Goal: Task Accomplishment & Management: Manage account settings

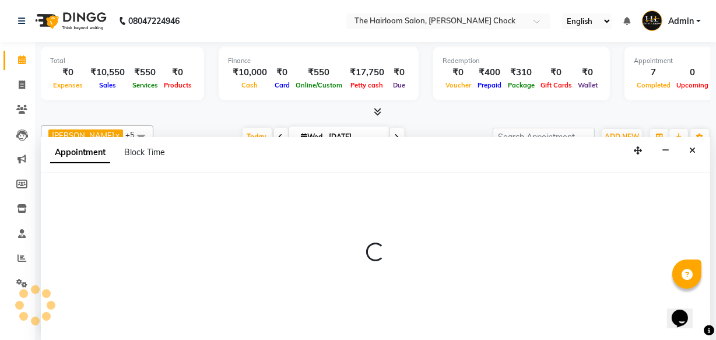
select select "41755"
select select "tentative"
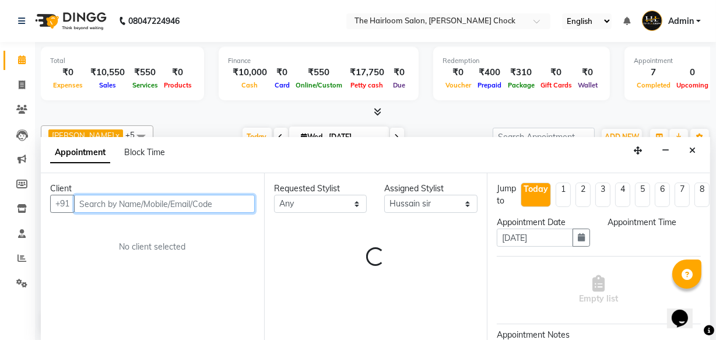
select select "720"
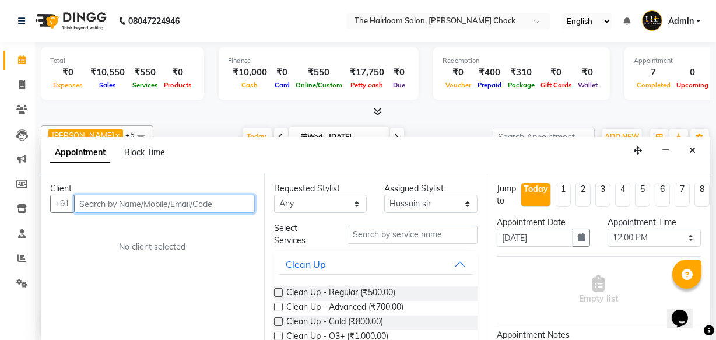
click at [153, 199] on input "text" at bounding box center [164, 204] width 181 height 18
click at [194, 209] on input "text" at bounding box center [164, 204] width 181 height 18
click at [191, 204] on input "text" at bounding box center [164, 204] width 181 height 18
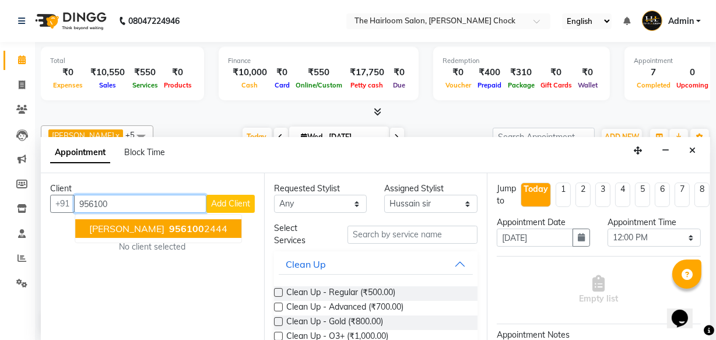
click at [169, 226] on span "956100" at bounding box center [186, 229] width 35 height 12
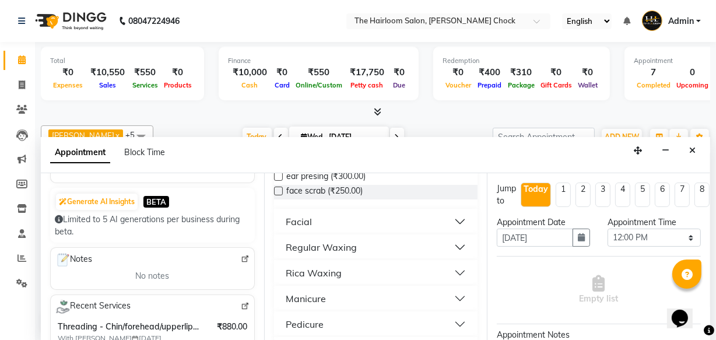
scroll to position [318, 0]
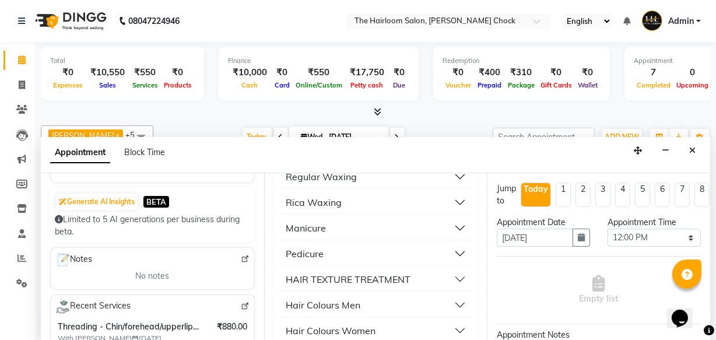
type input "9561002444"
click at [348, 325] on div "Hair Colours Women" at bounding box center [331, 331] width 90 height 14
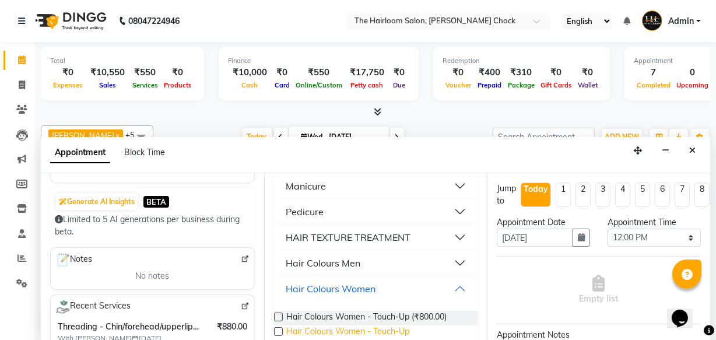
scroll to position [371, 0]
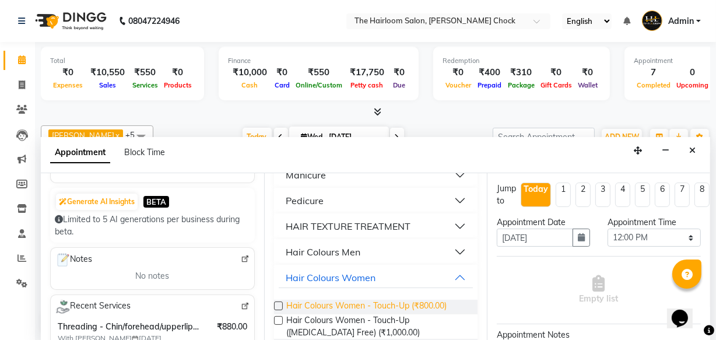
click at [350, 302] on span "Hair Colours Women - Touch-Up (₹800.00)" at bounding box center [366, 307] width 160 height 15
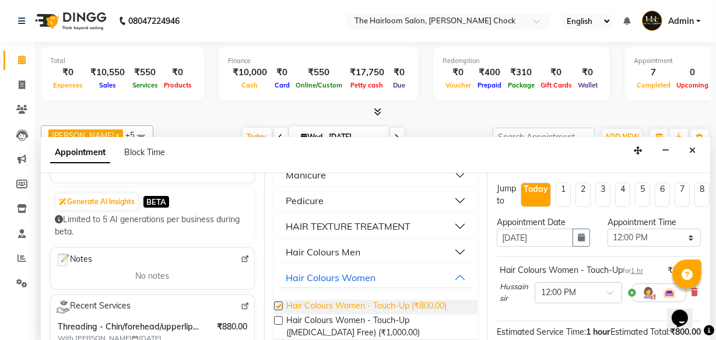
checkbox input "false"
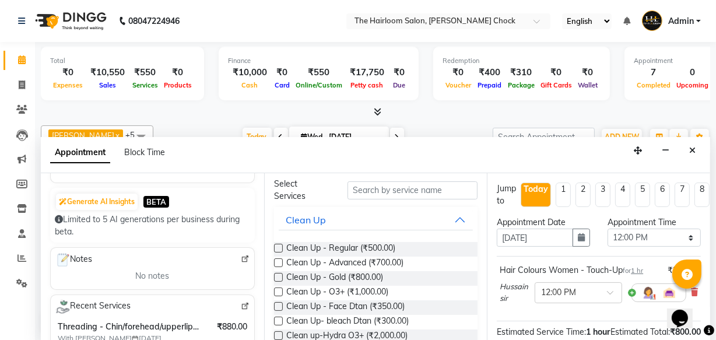
scroll to position [0, 0]
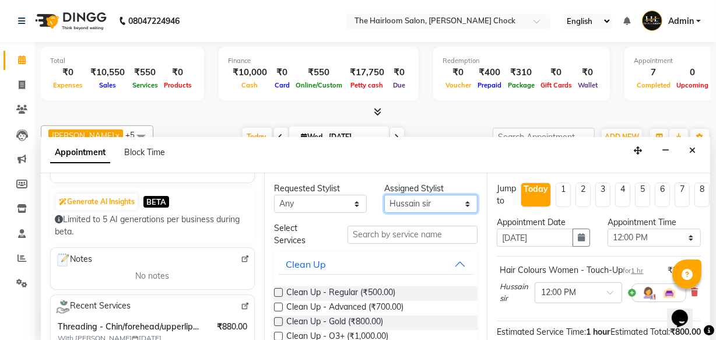
click at [456, 204] on select "Select [PERSON_NAME] [PERSON_NAME] [PERSON_NAME] sir puja [PERSON_NAME] [PERSON…" at bounding box center [430, 204] width 93 height 18
select select "41756"
click at [384, 195] on select "Select [PERSON_NAME] [PERSON_NAME] [PERSON_NAME] sir puja [PERSON_NAME] [PERSON…" at bounding box center [430, 204] width 93 height 18
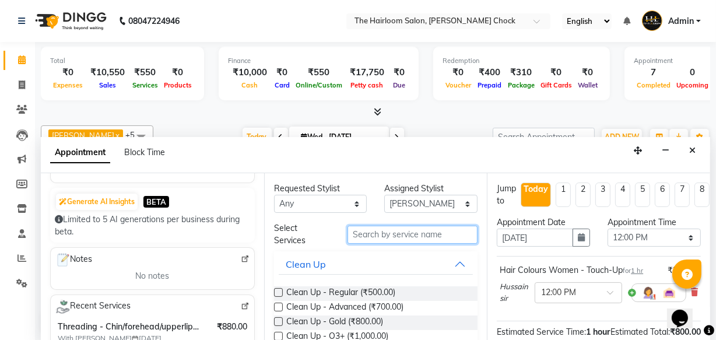
click at [401, 237] on input "text" at bounding box center [413, 235] width 130 height 18
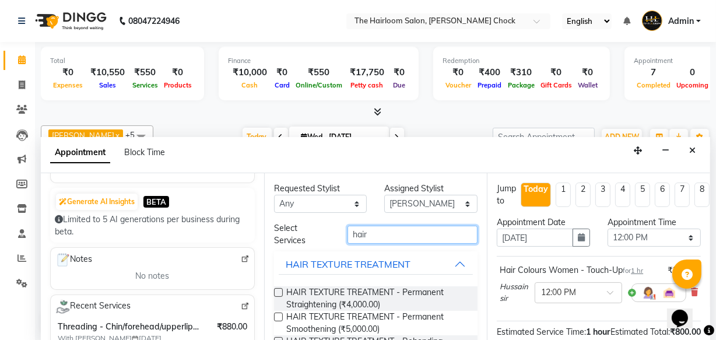
click at [410, 232] on input "hair" at bounding box center [413, 235] width 130 height 18
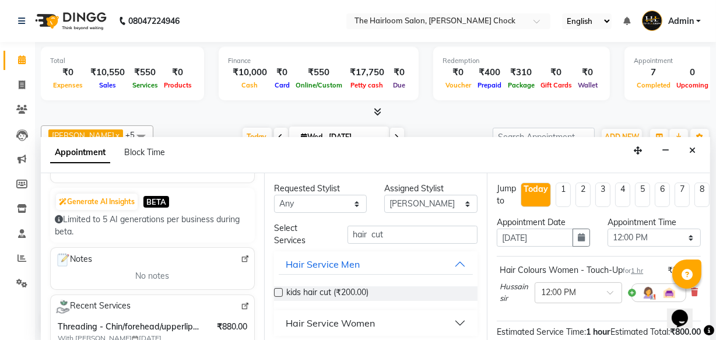
click at [356, 321] on div "Hair Service Women" at bounding box center [330, 323] width 89 height 14
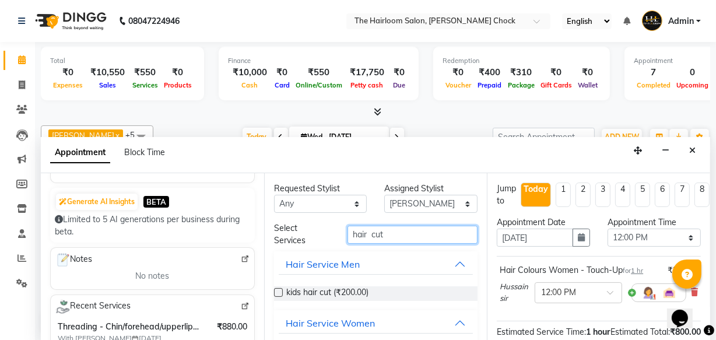
drag, startPoint x: 440, startPoint y: 230, endPoint x: 384, endPoint y: 241, distance: 56.5
click at [438, 231] on input "hair cut" at bounding box center [413, 235] width 130 height 18
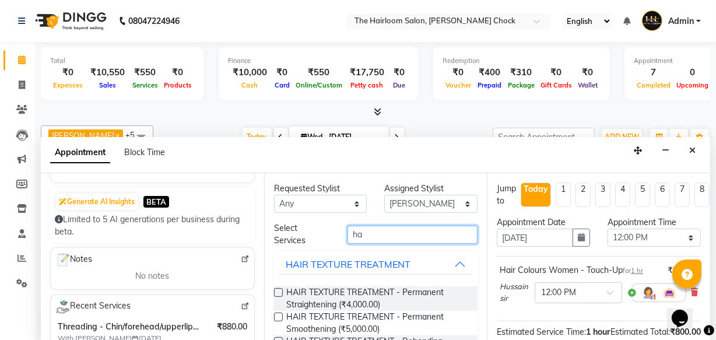
type input "h"
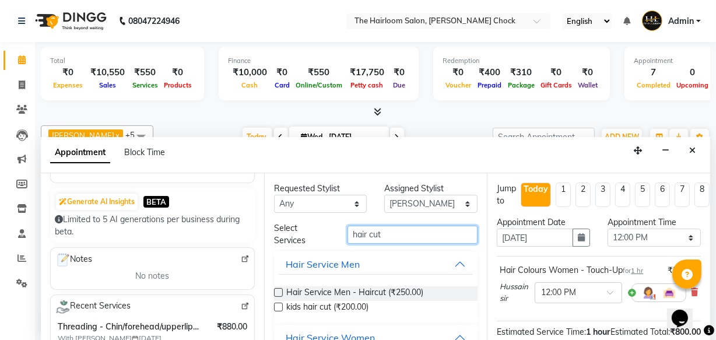
type input "hair cut"
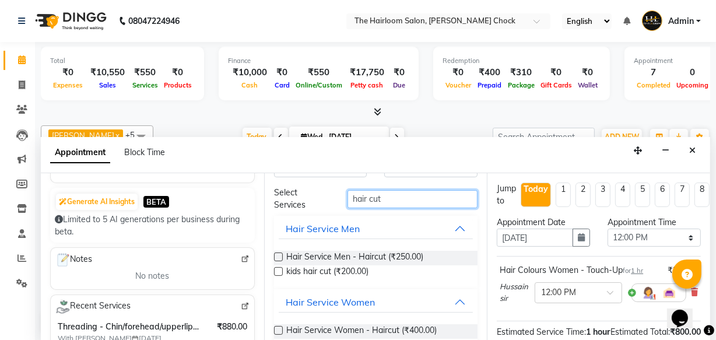
scroll to position [52, 0]
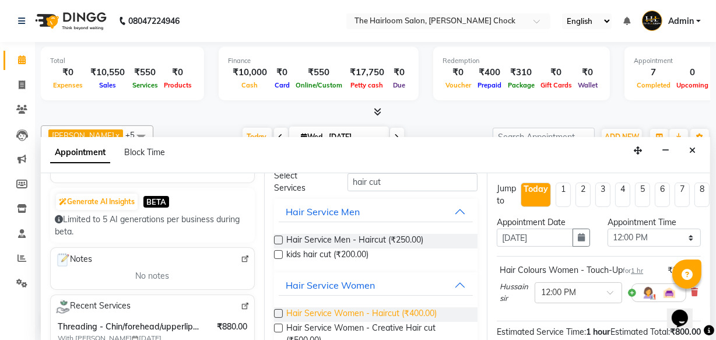
click at [328, 313] on span "Hair Service Women - Haircut (₹400.00)" at bounding box center [361, 314] width 150 height 15
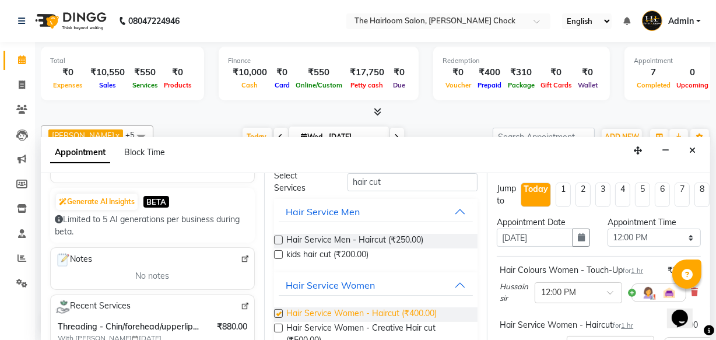
checkbox input "false"
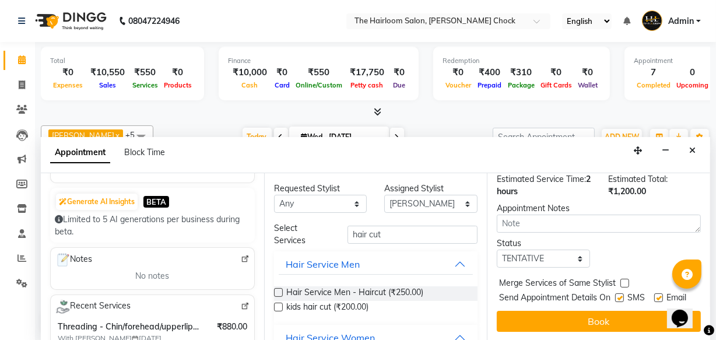
scroll to position [225, 0]
drag, startPoint x: 614, startPoint y: 279, endPoint x: 626, endPoint y: 289, distance: 15.8
click at [615, 293] on label at bounding box center [619, 297] width 9 height 9
click at [615, 295] on input "checkbox" at bounding box center [619, 299] width 8 height 8
checkbox input "false"
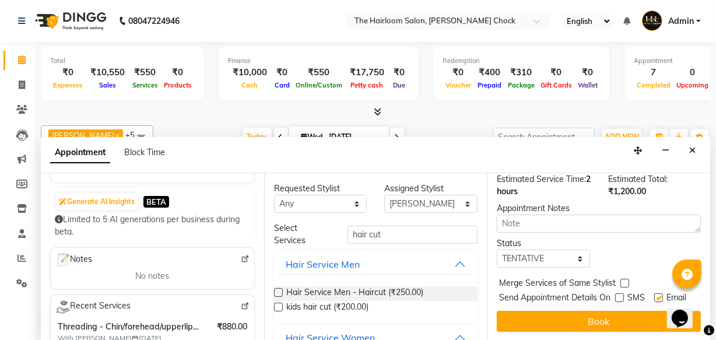
click at [654, 293] on label at bounding box center [658, 297] width 9 height 9
click at [654, 295] on input "checkbox" at bounding box center [658, 299] width 8 height 8
checkbox input "false"
click at [625, 311] on button "Book" at bounding box center [599, 321] width 204 height 21
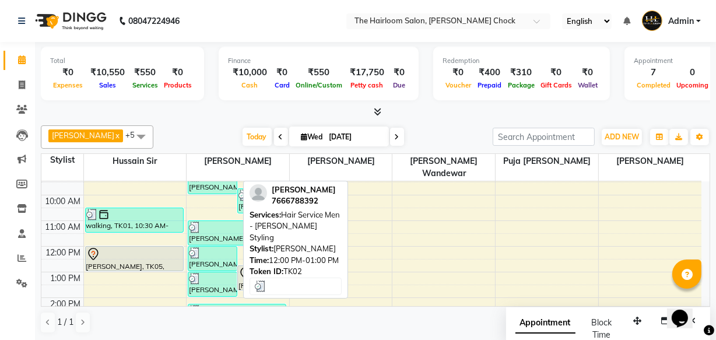
scroll to position [52, 0]
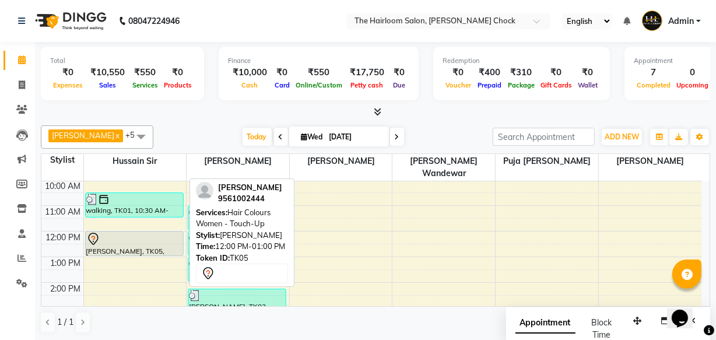
click at [117, 232] on div "walking, TK01, 10:30 AM-11:30 AM, Hair Service Men - [PERSON_NAME] Styling [PER…" at bounding box center [135, 334] width 103 height 410
click at [117, 232] on div at bounding box center [134, 239] width 96 height 14
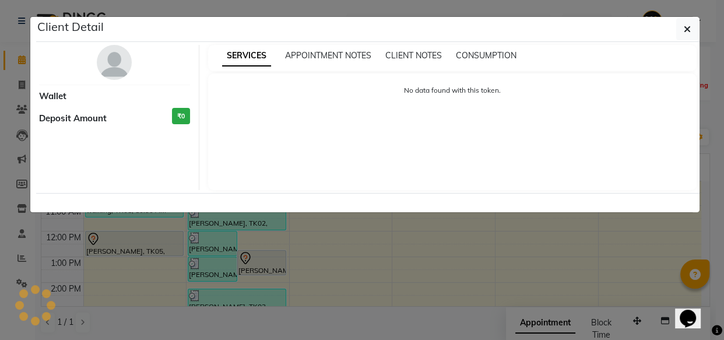
select select "7"
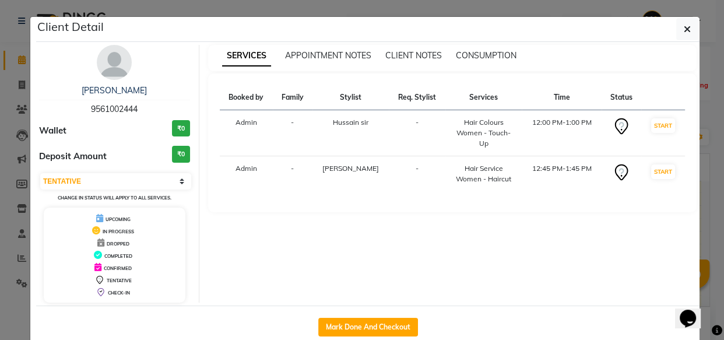
drag, startPoint x: 343, startPoint y: 323, endPoint x: 342, endPoint y: 299, distance: 23.4
click at [343, 301] on div "Client Detail [PERSON_NAME] 9561002444 Wallet ₹0 Deposit Amount ₹0 Select IN SE…" at bounding box center [368, 182] width 664 height 331
drag, startPoint x: 391, startPoint y: 329, endPoint x: 400, endPoint y: 322, distance: 11.2
click at [391, 327] on button "Mark Done And Checkout" at bounding box center [368, 327] width 100 height 19
select select "service"
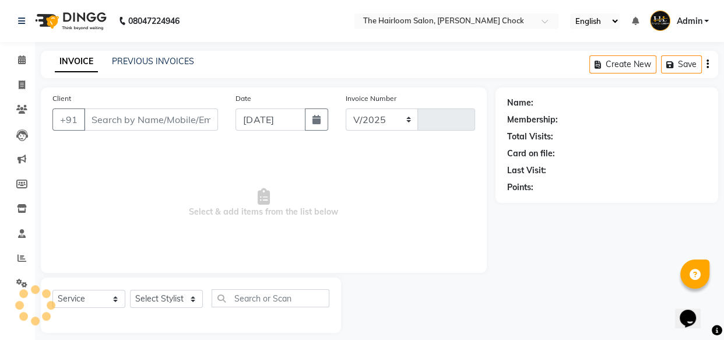
select select "5926"
type input "3454"
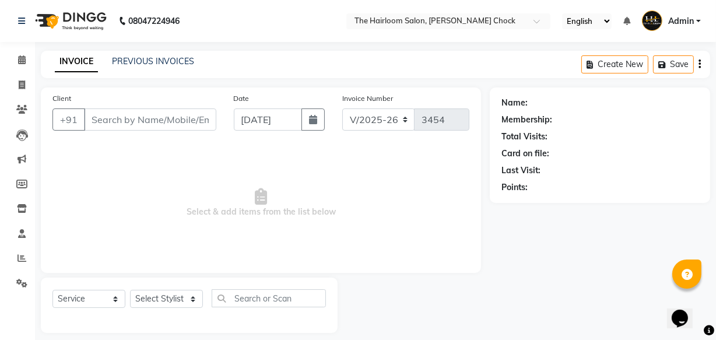
type input "9561002444"
select select "41756"
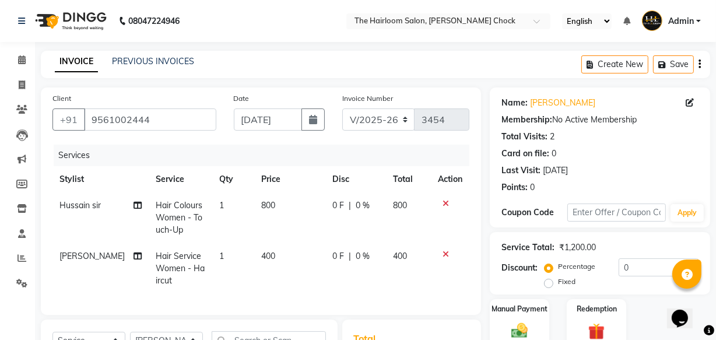
click at [264, 262] on td "400" at bounding box center [290, 268] width 72 height 51
select select "41756"
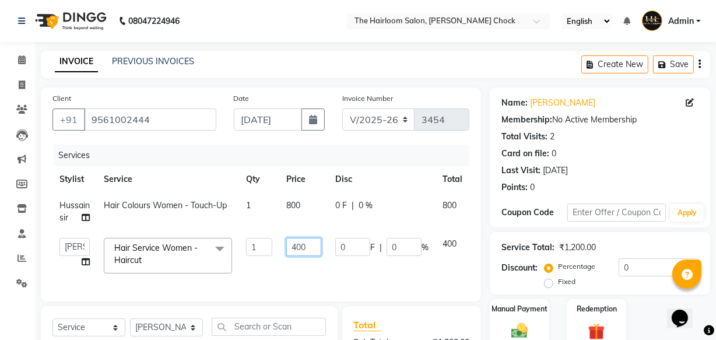
click at [311, 249] on input "400" at bounding box center [303, 247] width 35 height 18
type input "4"
type input "350"
click at [516, 321] on img at bounding box center [520, 331] width 28 height 20
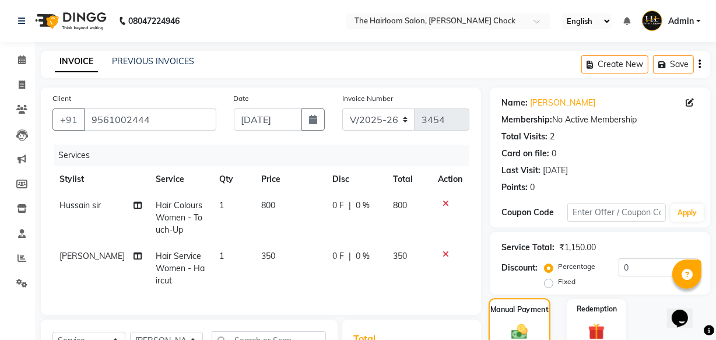
scroll to position [159, 0]
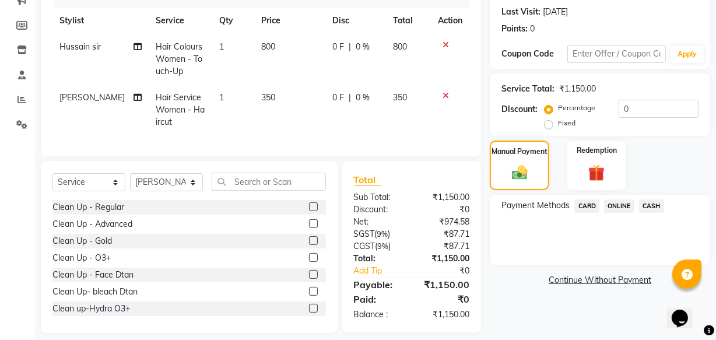
click at [616, 206] on span "ONLINE" at bounding box center [619, 205] width 30 height 13
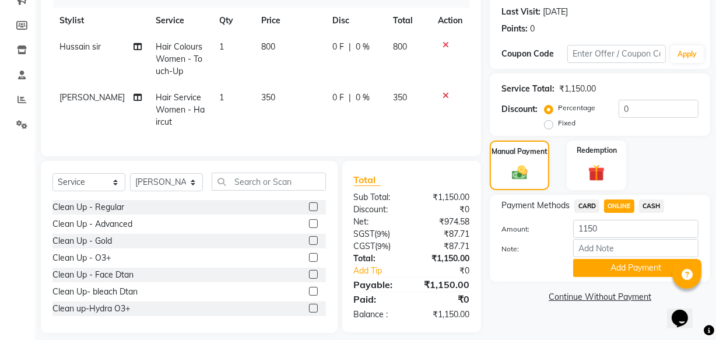
click at [614, 265] on button "Add Payment" at bounding box center [635, 268] width 125 height 18
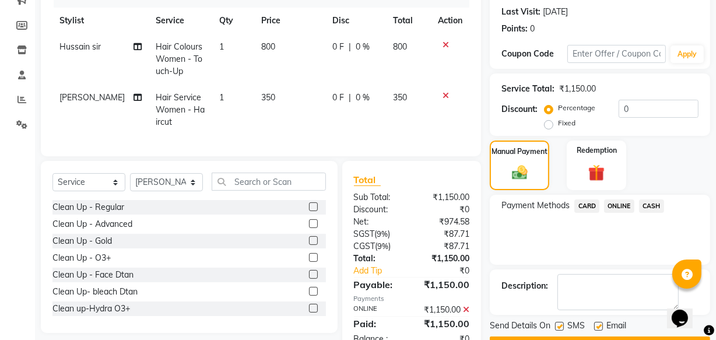
scroll to position [201, 0]
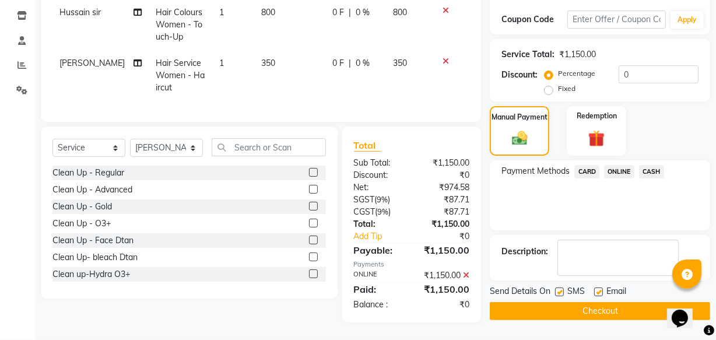
click at [595, 288] on label at bounding box center [598, 292] width 9 height 9
click at [595, 289] on input "checkbox" at bounding box center [598, 293] width 8 height 8
checkbox input "false"
click at [557, 288] on label at bounding box center [559, 292] width 9 height 9
click at [557, 289] on input "checkbox" at bounding box center [559, 293] width 8 height 8
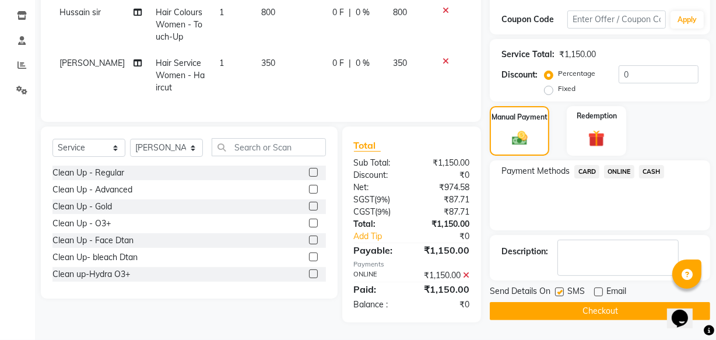
checkbox input "false"
click at [560, 292] on div "Send Details On SMS Email Checkout" at bounding box center [600, 302] width 220 height 35
click at [588, 302] on button "Checkout" at bounding box center [600, 311] width 220 height 18
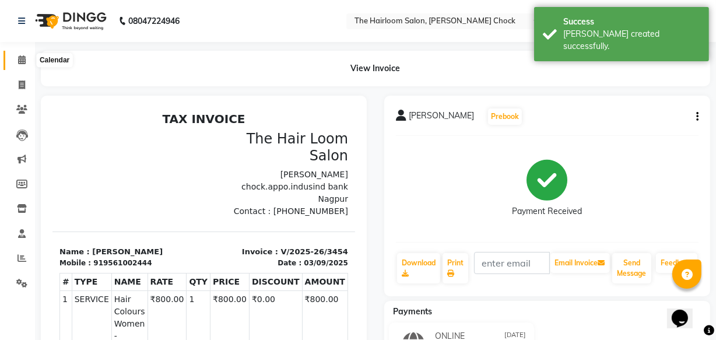
click at [20, 57] on icon at bounding box center [22, 59] width 8 height 9
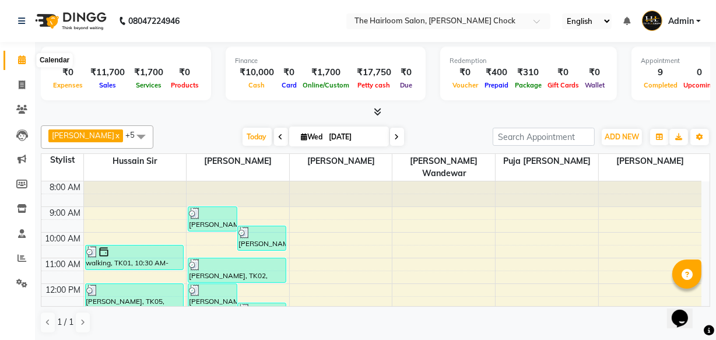
click at [23, 62] on icon at bounding box center [22, 59] width 8 height 9
